Goal: Task Accomplishment & Management: Complete application form

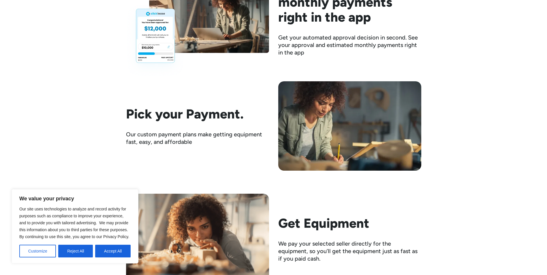
scroll to position [861, 0]
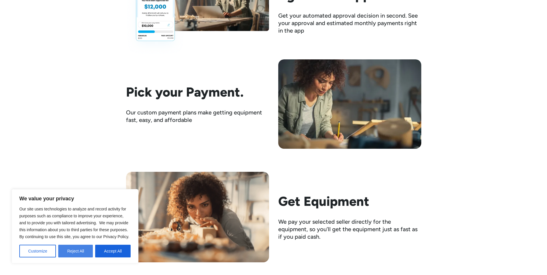
click at [78, 249] on button "Reject All" at bounding box center [75, 251] width 35 height 13
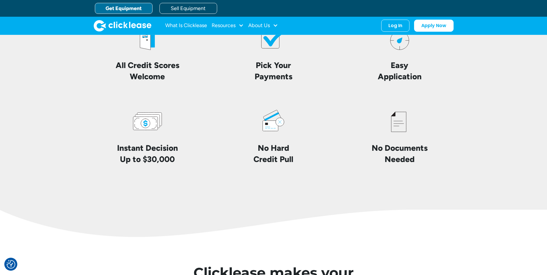
scroll to position [1363, 0]
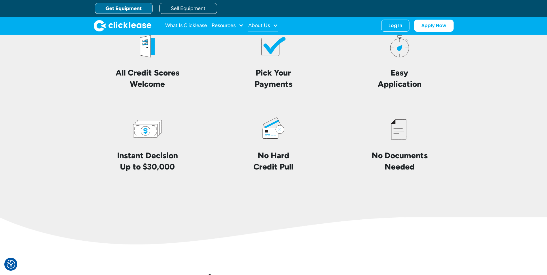
click at [265, 29] on div "About Us" at bounding box center [263, 26] width 30 height 12
click at [261, 45] on link "About Us" at bounding box center [263, 44] width 25 height 11
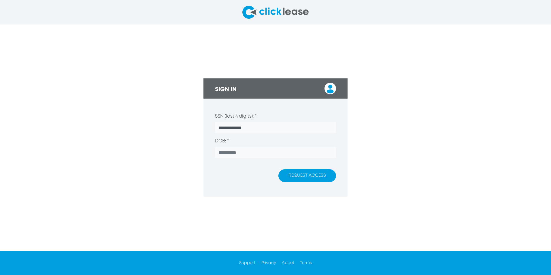
type input "**********"
click at [218, 156] on input "DOB: *" at bounding box center [275, 152] width 121 height 11
click at [307, 172] on button "REQUEST ACCESS" at bounding box center [307, 175] width 58 height 13
drag, startPoint x: 216, startPoint y: 152, endPoint x: 247, endPoint y: 154, distance: 31.2
click at [247, 154] on input "**********" at bounding box center [275, 152] width 121 height 11
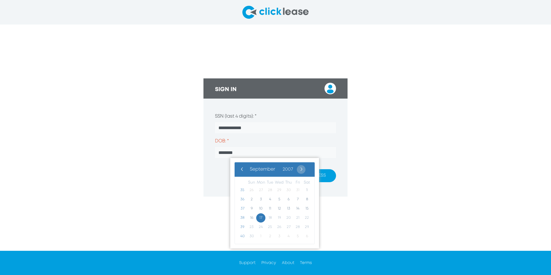
type input "**********"
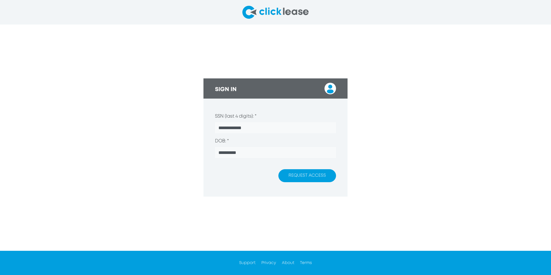
click at [395, 198] on div "**********" at bounding box center [275, 137] width 551 height 226
click at [297, 172] on button "REQUEST ACCESS" at bounding box center [307, 175] width 58 height 13
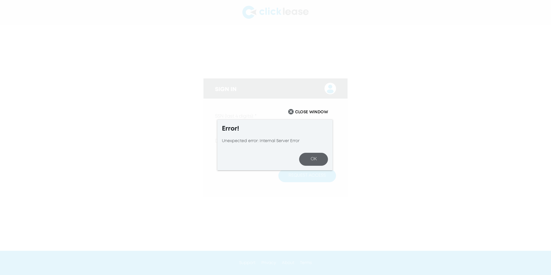
click at [316, 158] on button "OK" at bounding box center [313, 159] width 29 height 13
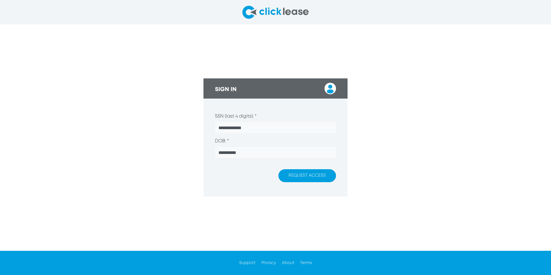
click at [295, 174] on button "REQUEST ACCESS" at bounding box center [307, 175] width 58 height 13
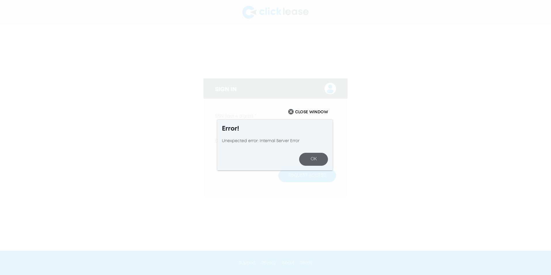
click at [317, 160] on button "OK" at bounding box center [313, 159] width 29 height 13
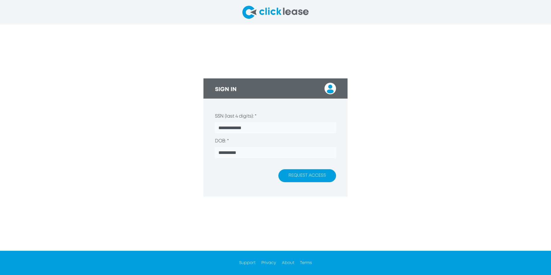
click at [332, 88] on img at bounding box center [330, 89] width 12 height 12
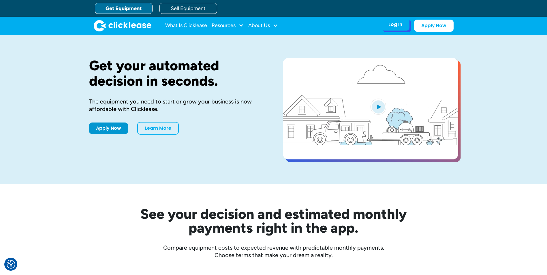
click at [392, 27] on div "Log In" at bounding box center [395, 25] width 14 height 6
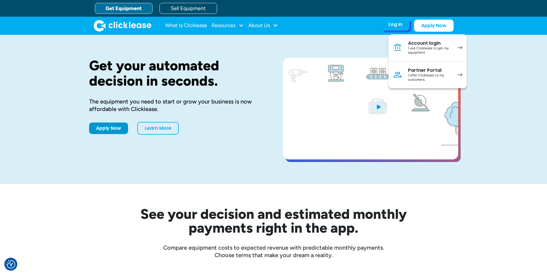
click at [457, 47] on link "Account login I use Clicklease to get my equipment" at bounding box center [427, 47] width 78 height 27
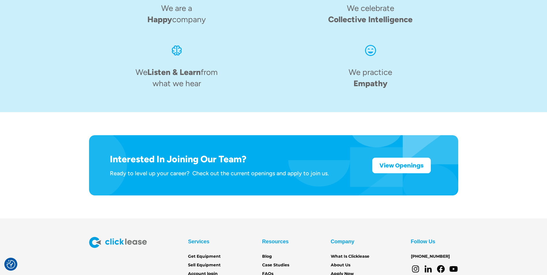
scroll to position [856, 0]
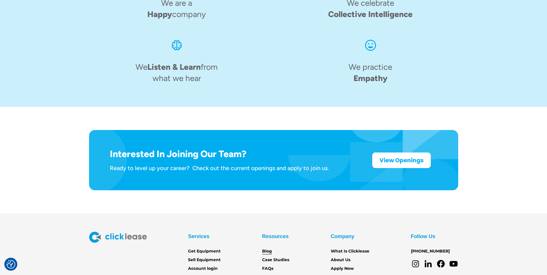
click at [267, 248] on link "Blog" at bounding box center [267, 251] width 10 height 6
